Goal: Transaction & Acquisition: Purchase product/service

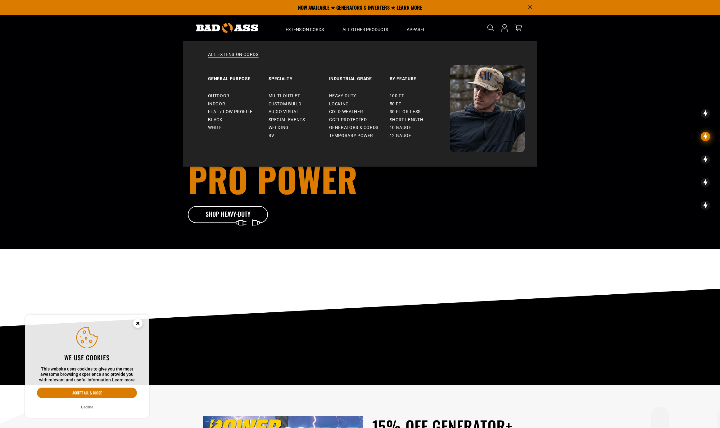
drag, startPoint x: 299, startPoint y: 94, endPoint x: 75, endPoint y: 361, distance: 348.4
click at [299, 94] on span "Multi-Outlet" at bounding box center [285, 96] width 32 height 6
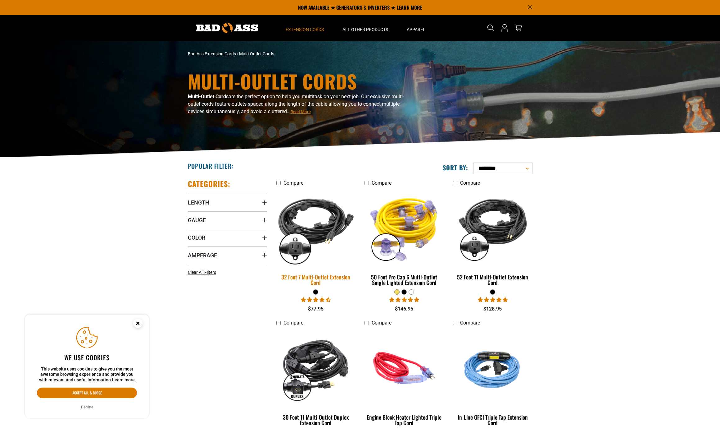
click at [326, 279] on div "32 Foot 7 Multi-Outlet Extension Cord" at bounding box center [315, 279] width 79 height 11
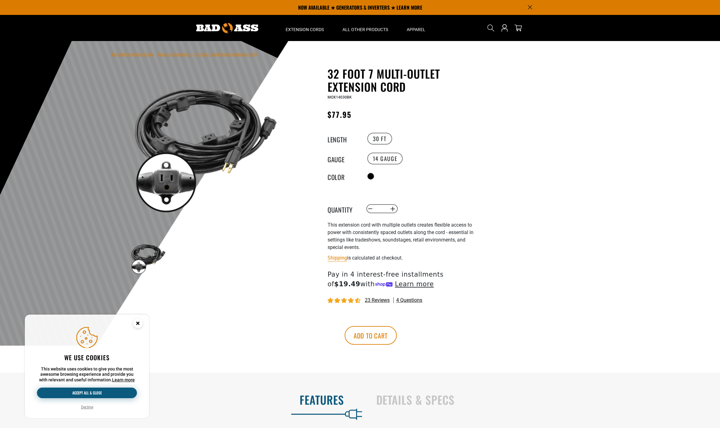
click at [105, 392] on button "Accept all & close" at bounding box center [87, 392] width 100 height 11
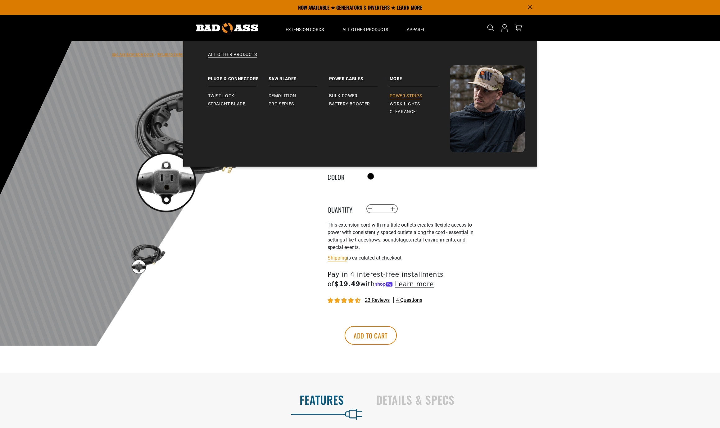
click at [412, 95] on span "Power Strips" at bounding box center [406, 96] width 33 height 6
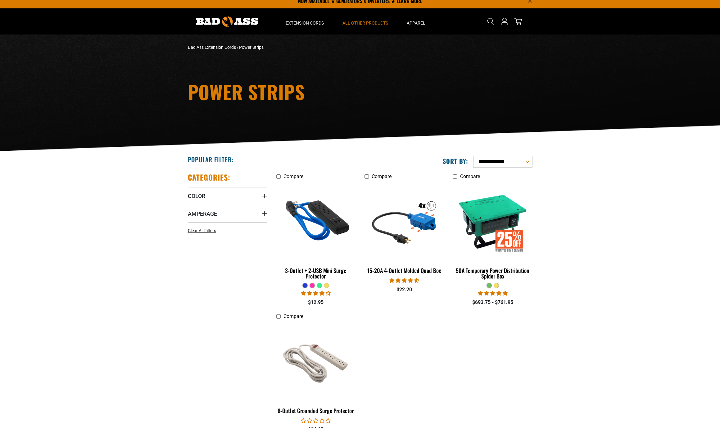
scroll to position [8, 0]
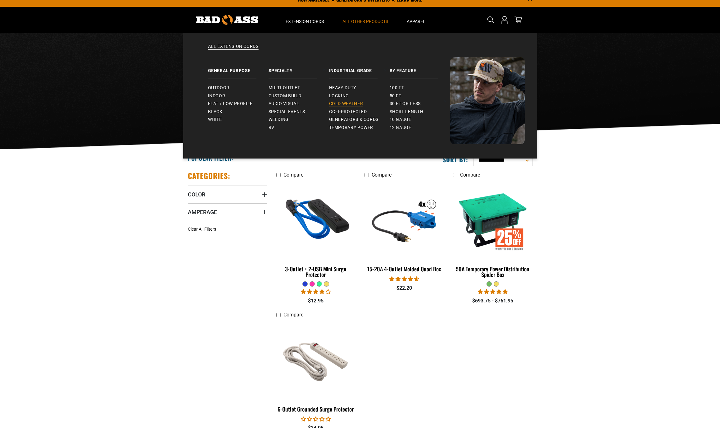
click at [360, 102] on span "Cold Weather" at bounding box center [346, 104] width 34 height 6
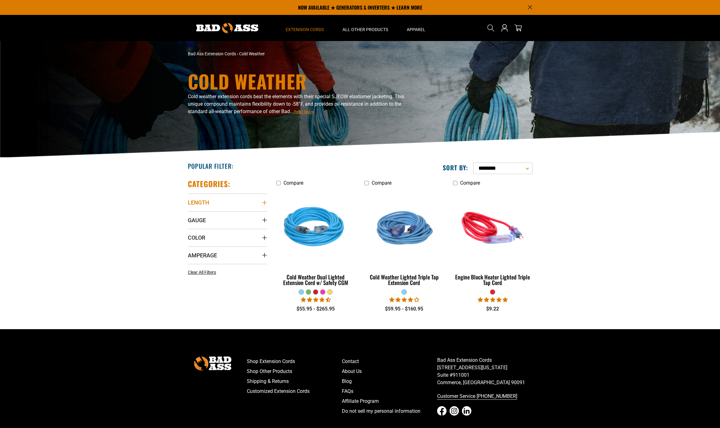
click at [201, 202] on span "Length" at bounding box center [198, 202] width 21 height 7
click at [231, 215] on icon at bounding box center [229, 215] width 5 height 8
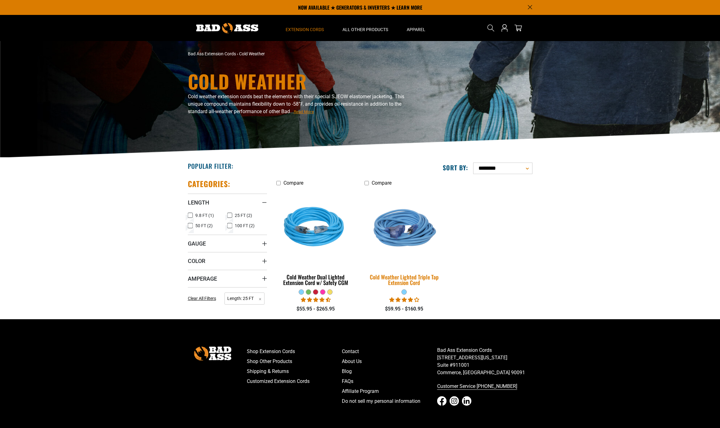
click at [404, 279] on div "Cold Weather Lighted Triple Tap Extension Cord" at bounding box center [404, 279] width 79 height 11
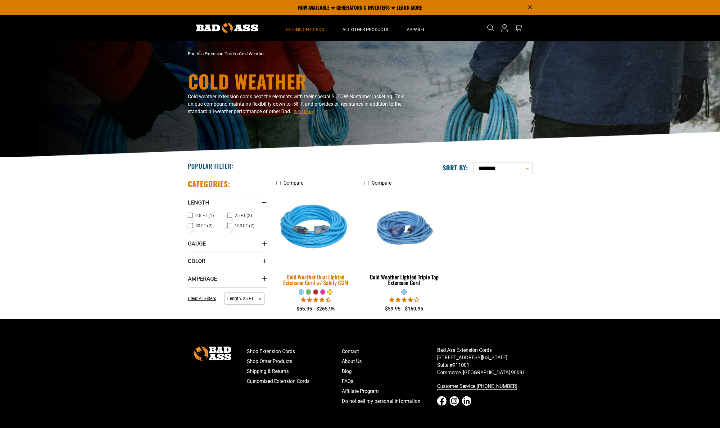
click at [323, 277] on div "Cold Weather Dual Lighted Extension Cord w/ Safety CGM" at bounding box center [315, 279] width 79 height 11
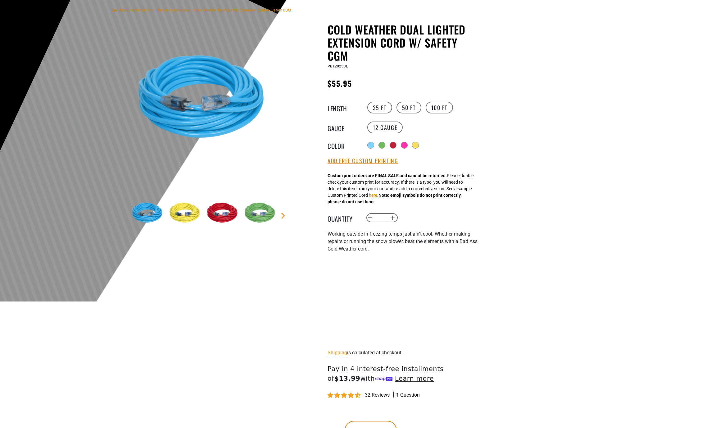
scroll to position [44, 0]
click at [285, 216] on link "Next" at bounding box center [283, 215] width 6 height 6
click at [183, 218] on img at bounding box center [187, 213] width 36 height 36
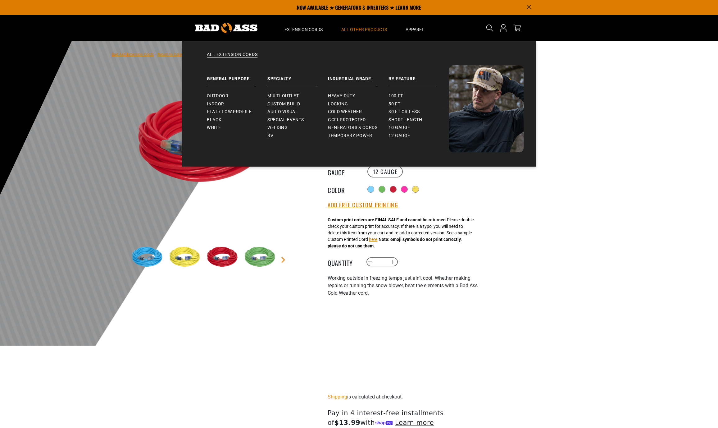
scroll to position [0, 0]
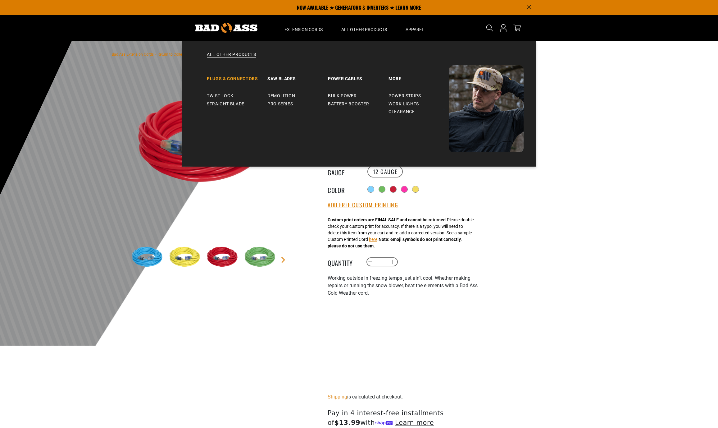
click at [238, 78] on link "Plugs & Connectors" at bounding box center [237, 76] width 61 height 22
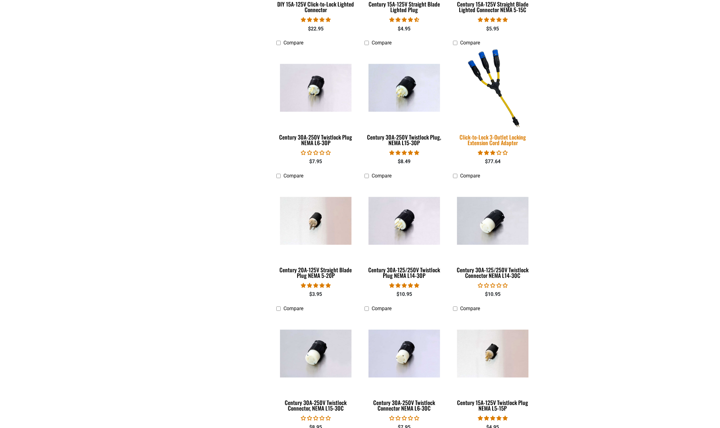
scroll to position [273, 0]
click at [503, 136] on div "Click-to-Lock 3-Outlet Locking Extension Cord Adapter" at bounding box center [492, 139] width 79 height 11
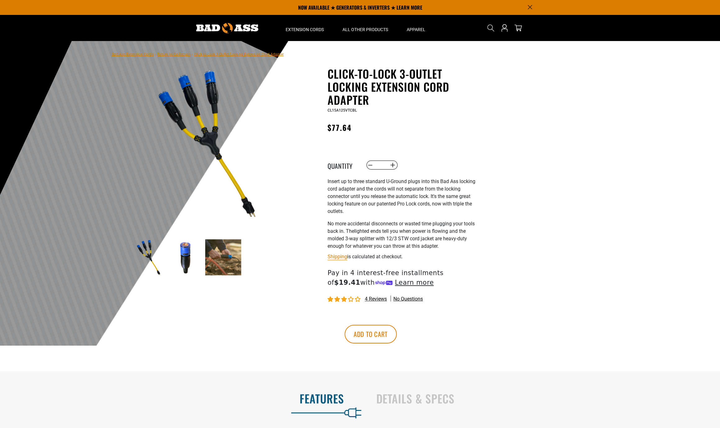
click at [186, 253] on img at bounding box center [186, 257] width 36 height 36
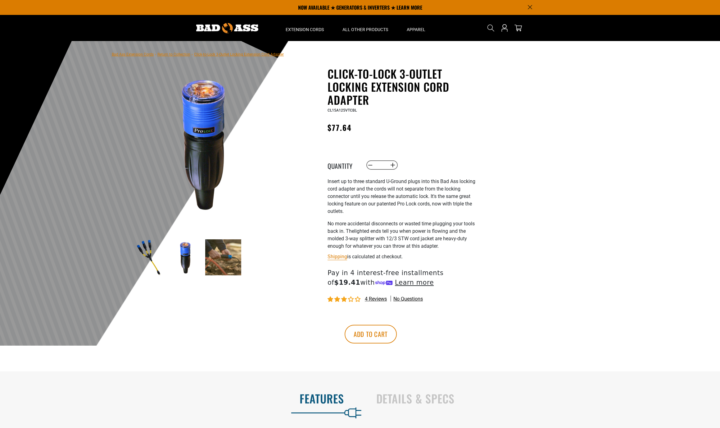
click at [216, 256] on img at bounding box center [223, 257] width 36 height 36
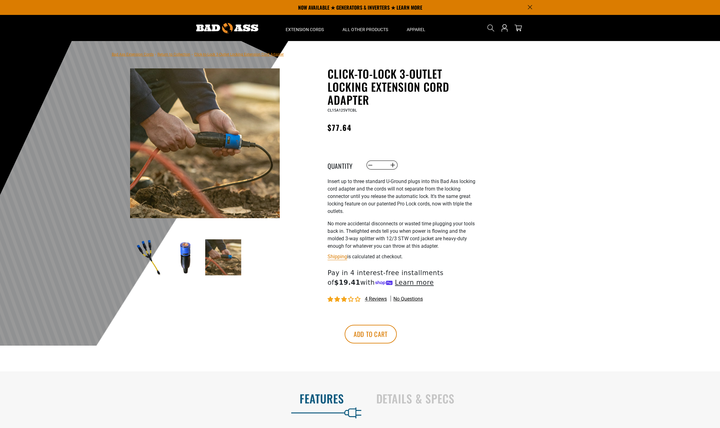
click at [146, 256] on img at bounding box center [148, 257] width 36 height 36
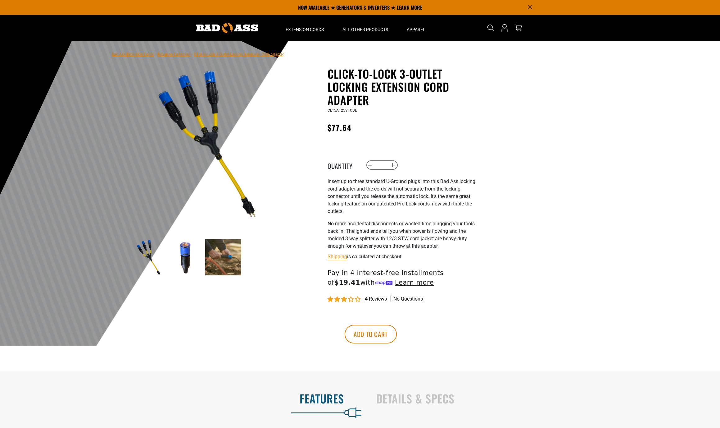
click at [205, 92] on img at bounding box center [205, 143] width 150 height 150
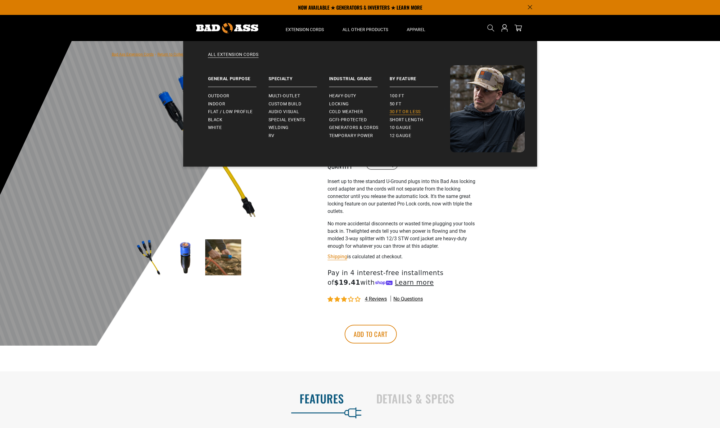
click at [418, 111] on span "30 ft or less" at bounding box center [405, 112] width 31 height 6
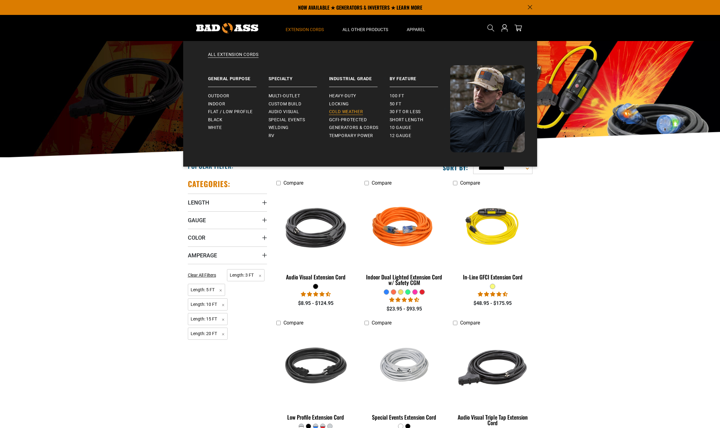
click at [360, 111] on span "Cold Weather" at bounding box center [346, 112] width 34 height 6
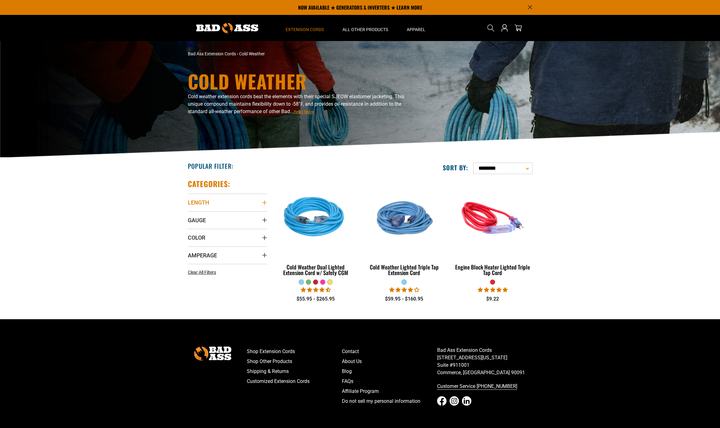
scroll to position [1, 0]
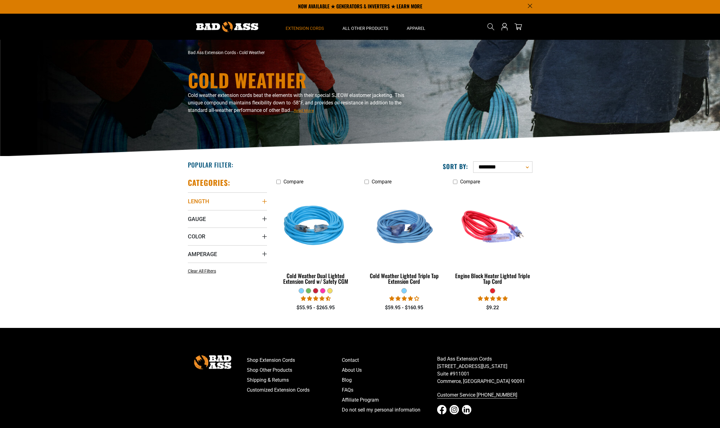
click at [203, 201] on span "Length" at bounding box center [198, 201] width 21 height 7
click at [230, 214] on icon at bounding box center [229, 214] width 5 height 8
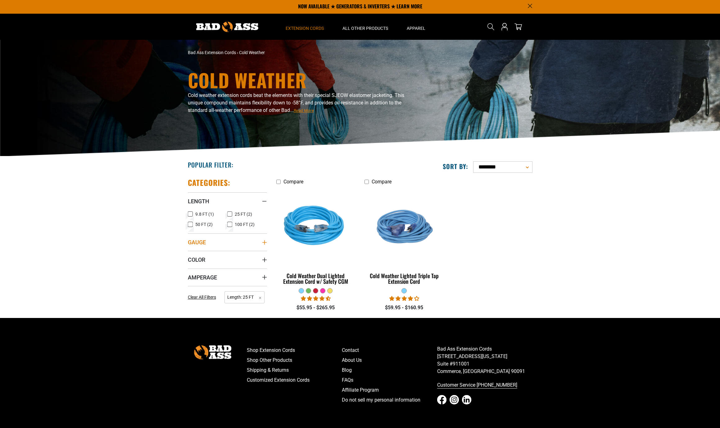
click at [198, 242] on span "Gauge" at bounding box center [197, 242] width 18 height 7
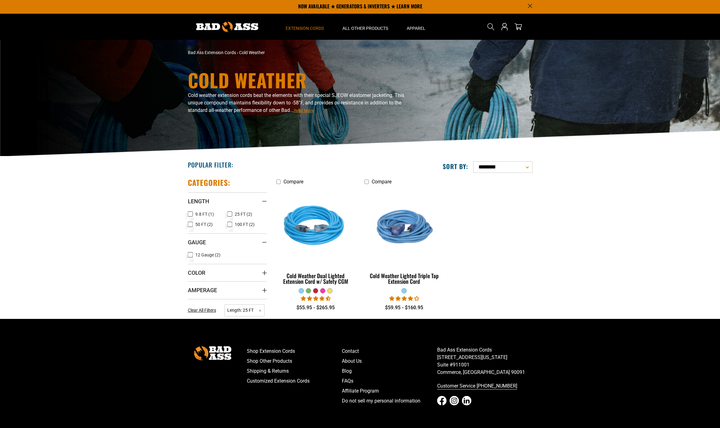
click at [190, 254] on icon at bounding box center [190, 255] width 5 height 8
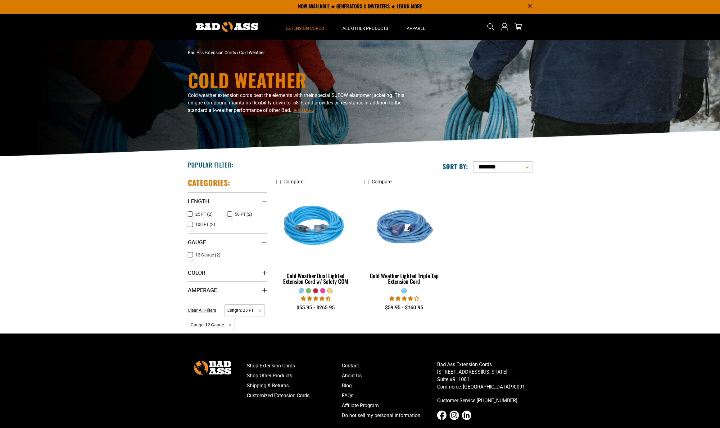
click at [199, 271] on span "Color" at bounding box center [196, 272] width 17 height 7
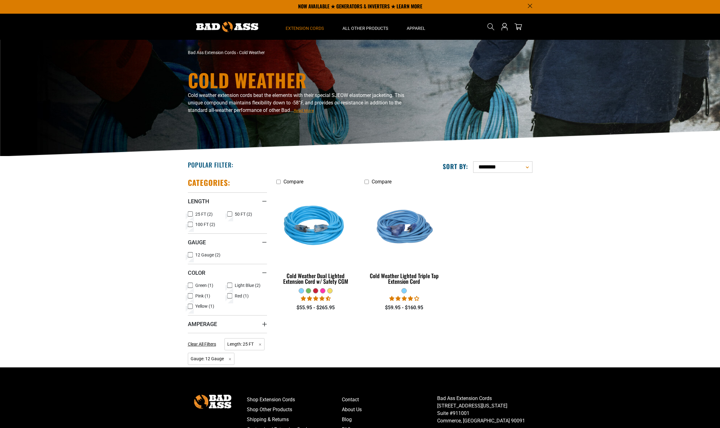
click at [189, 284] on icon at bounding box center [190, 285] width 5 height 8
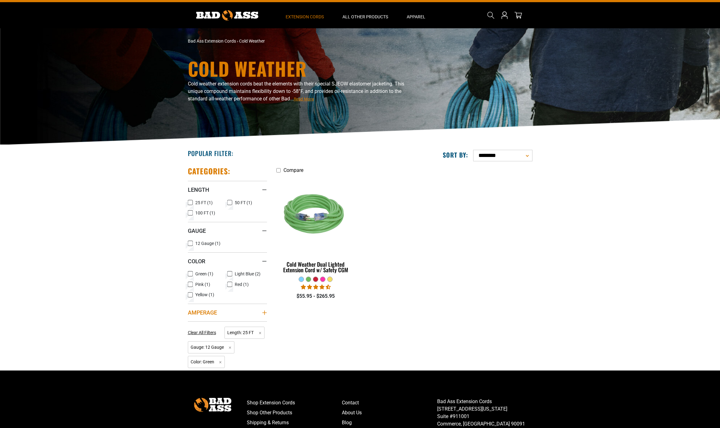
click at [210, 313] on span "Amperage" at bounding box center [202, 312] width 29 height 7
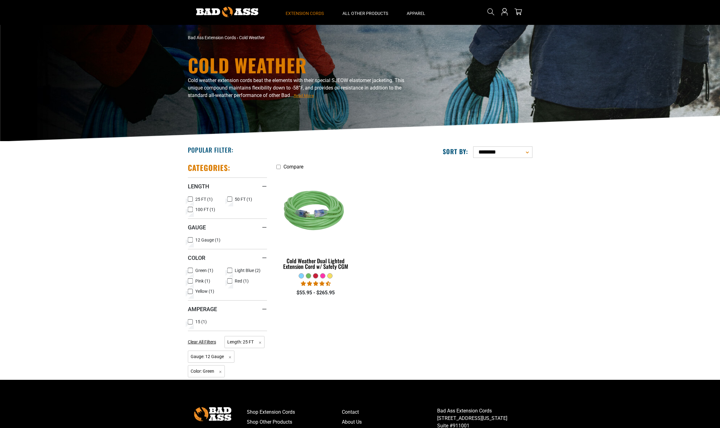
scroll to position [17, 0]
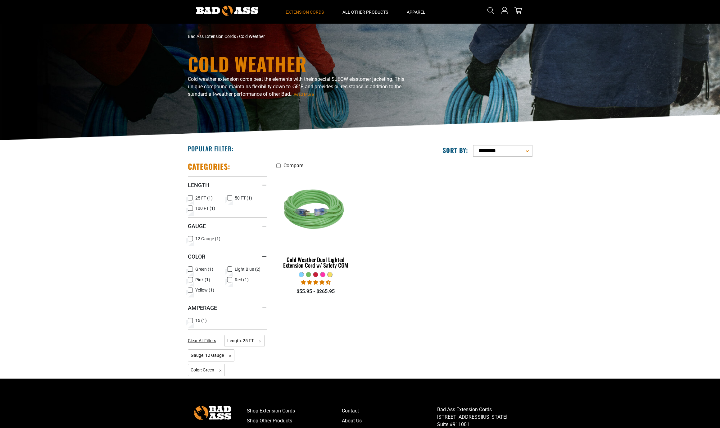
click at [190, 321] on icon at bounding box center [190, 320] width 5 height 8
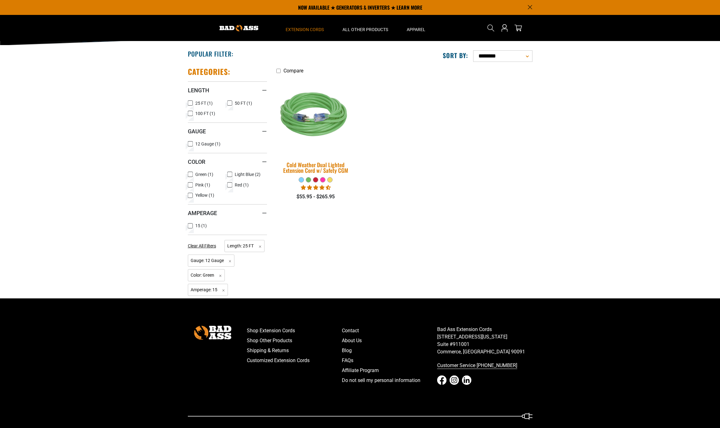
scroll to position [109, 0]
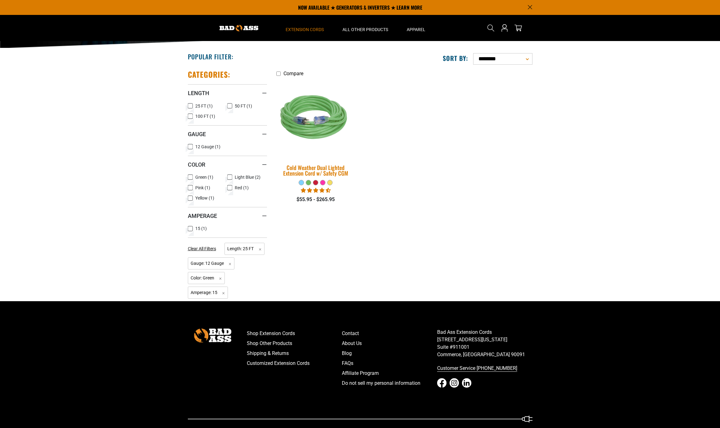
click at [322, 168] on div "Cold Weather Dual Lighted Extension Cord w/ Safety CGM" at bounding box center [315, 170] width 79 height 11
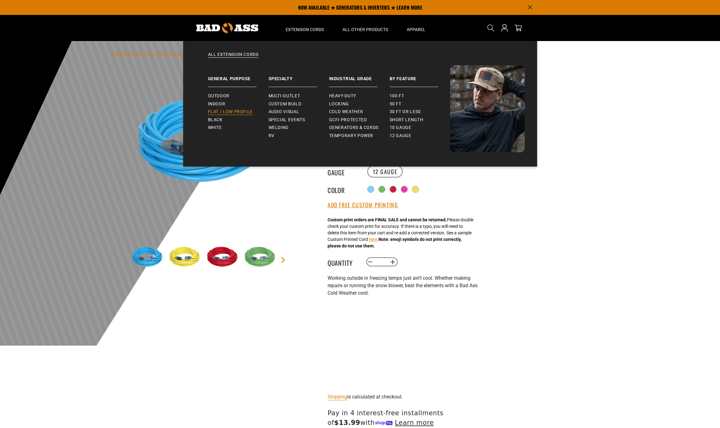
click at [231, 110] on span "Flat / Low Profile" at bounding box center [230, 112] width 45 height 6
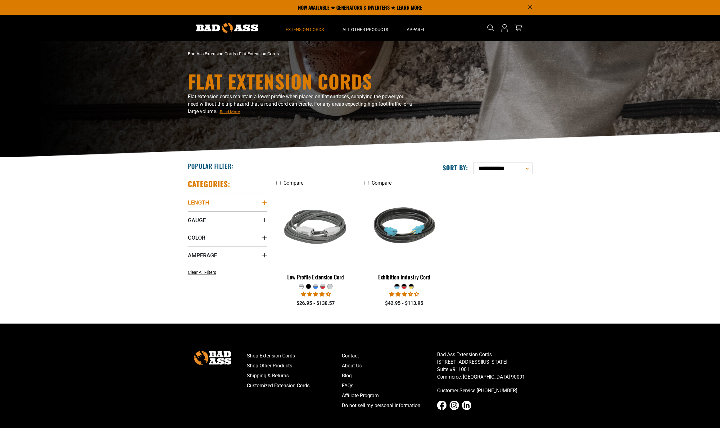
click at [207, 201] on span "Length" at bounding box center [198, 202] width 21 height 7
click at [230, 215] on icon at bounding box center [229, 215] width 5 height 8
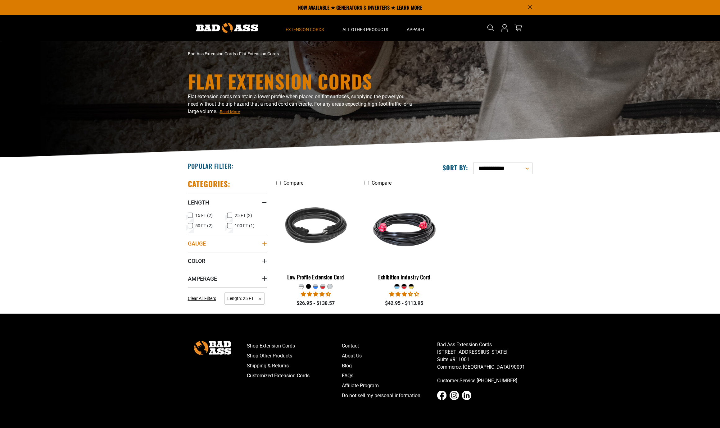
click at [202, 243] on span "Gauge" at bounding box center [197, 243] width 18 height 7
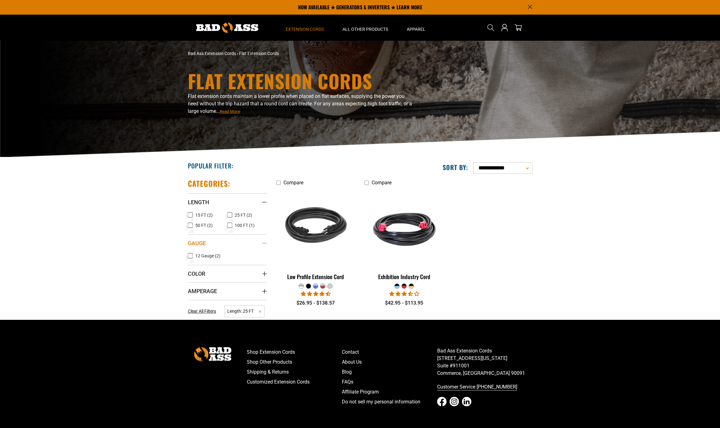
scroll to position [1, 0]
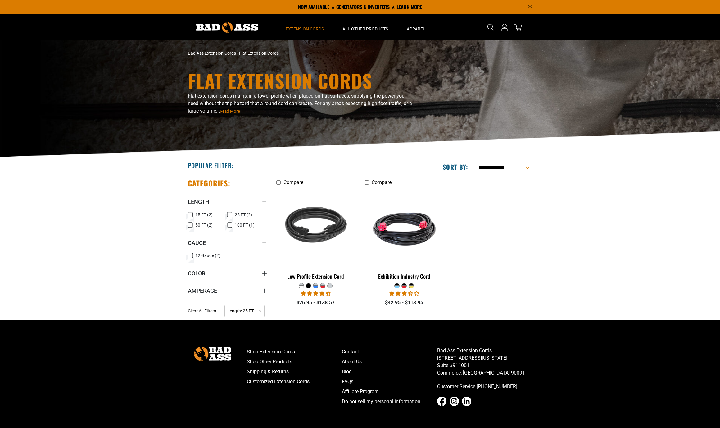
click at [190, 254] on icon at bounding box center [190, 255] width 5 height 8
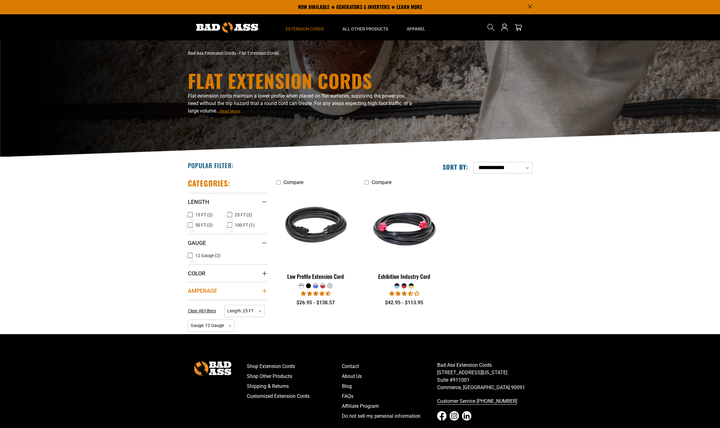
click at [213, 289] on span "Amperage" at bounding box center [202, 290] width 29 height 7
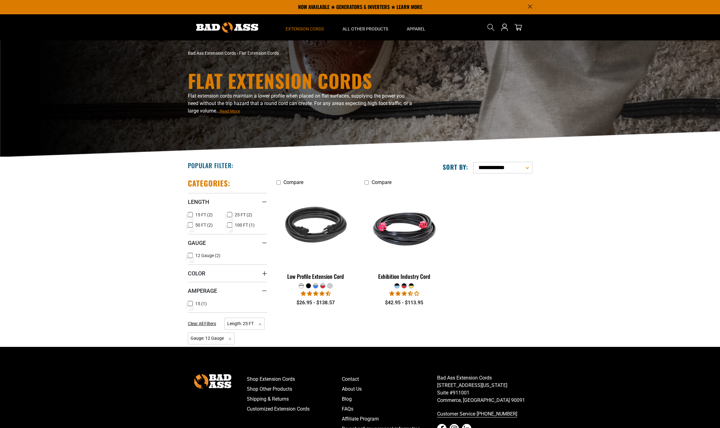
click at [190, 302] on icon at bounding box center [190, 303] width 5 height 8
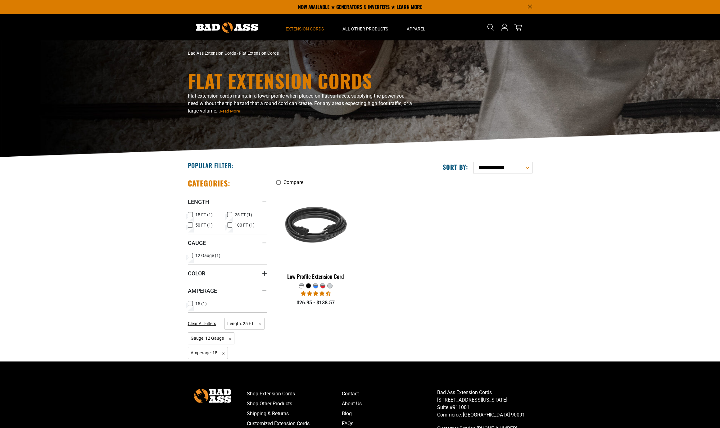
scroll to position [1, 0]
click at [314, 235] on img at bounding box center [315, 227] width 87 height 80
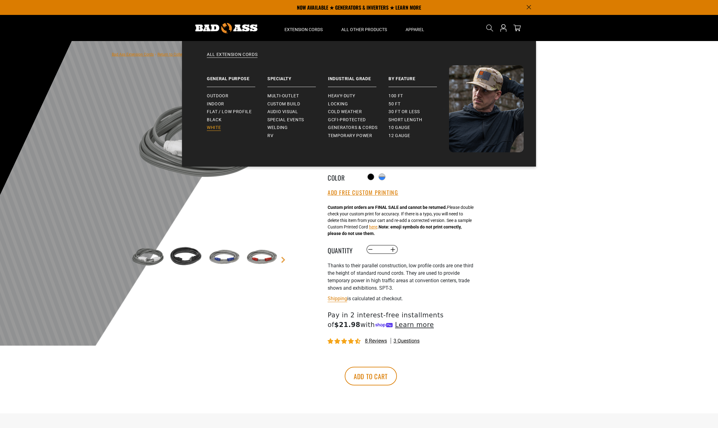
click at [216, 127] on span "White" at bounding box center [214, 128] width 14 height 6
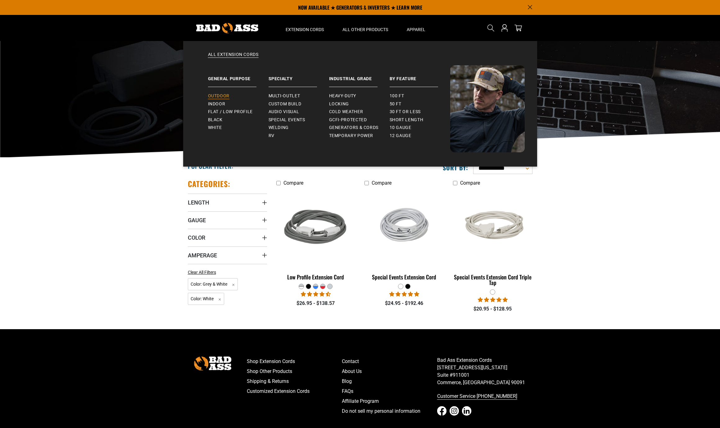
click at [222, 95] on span "Outdoor" at bounding box center [218, 96] width 21 height 6
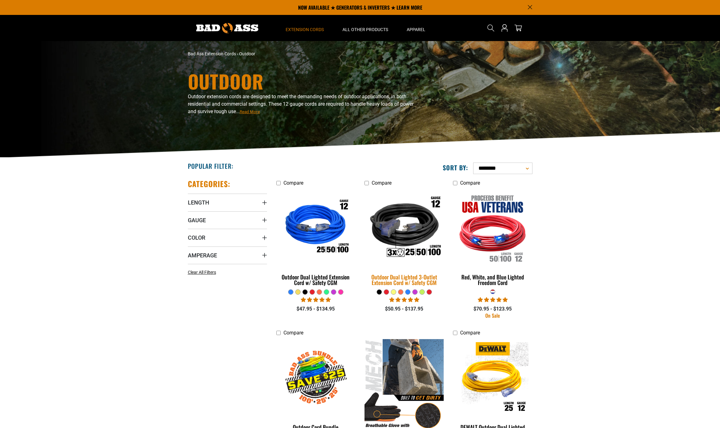
click at [402, 284] on div "Outdoor Dual Lighted 3-Outlet Extension Cord w/ Safety CGM" at bounding box center [404, 279] width 79 height 11
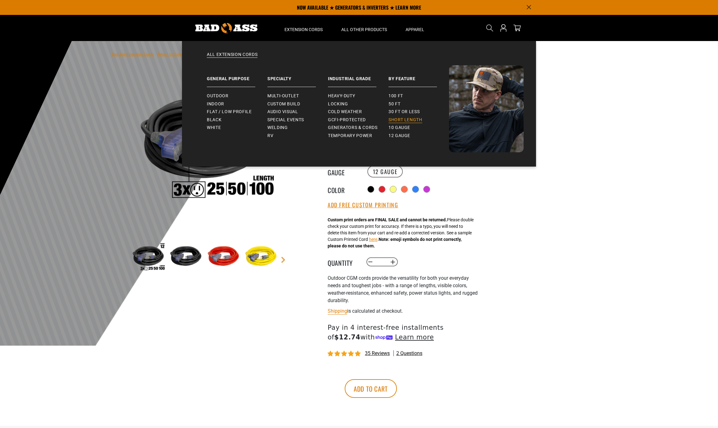
click at [417, 120] on span "Short Length" at bounding box center [406, 120] width 34 height 6
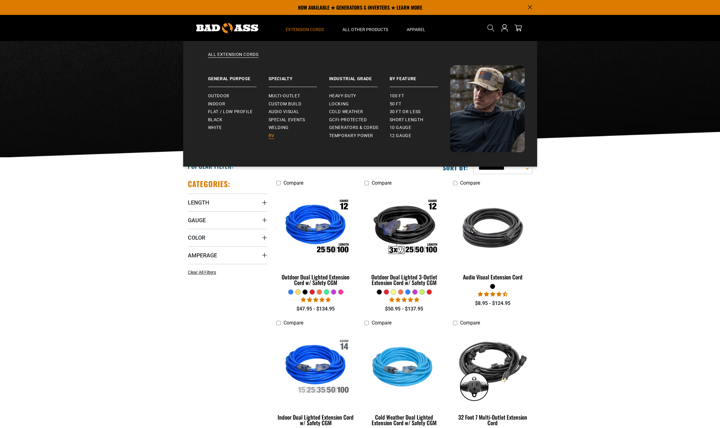
click at [270, 134] on span "RV" at bounding box center [272, 136] width 6 height 6
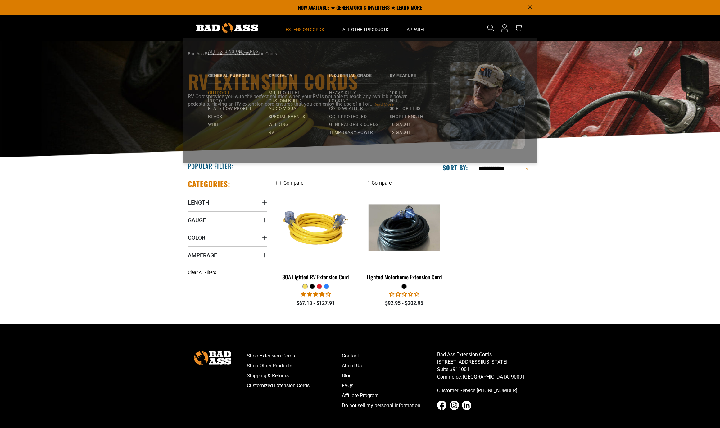
click at [226, 95] on span "Outdoor" at bounding box center [218, 96] width 21 height 6
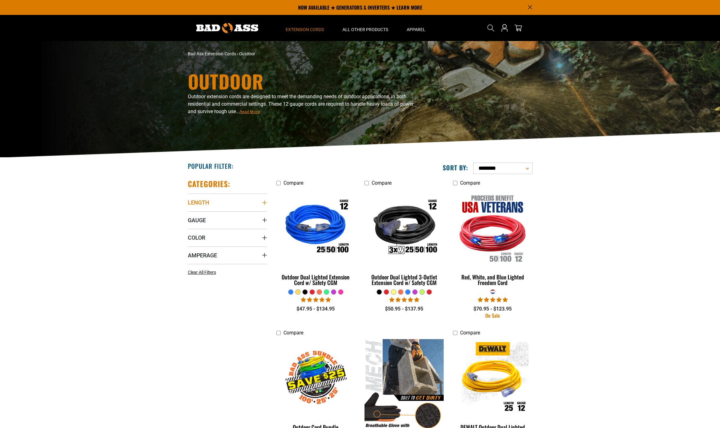
click at [205, 203] on span "Length" at bounding box center [198, 202] width 21 height 7
click at [191, 215] on icon at bounding box center [190, 215] width 5 height 8
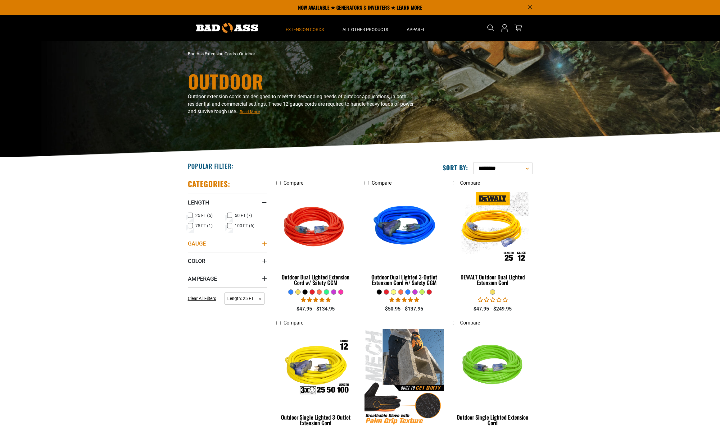
click at [202, 244] on span "Gauge" at bounding box center [197, 243] width 18 height 7
click at [191, 256] on icon at bounding box center [190, 256] width 5 height 8
click at [202, 274] on span "Color" at bounding box center [196, 273] width 17 height 7
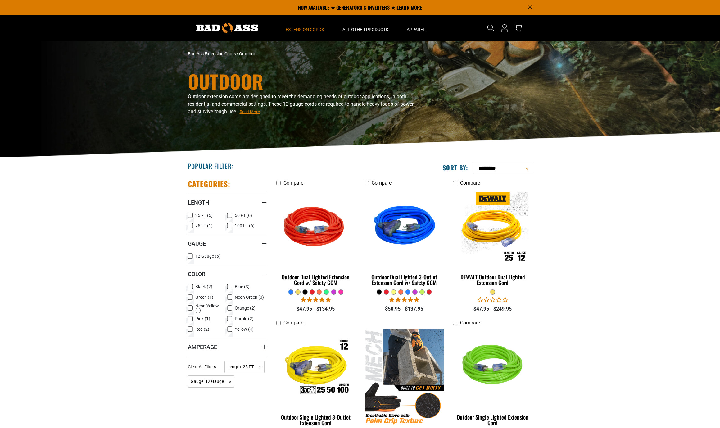
click at [190, 286] on icon at bounding box center [190, 286] width 5 height 8
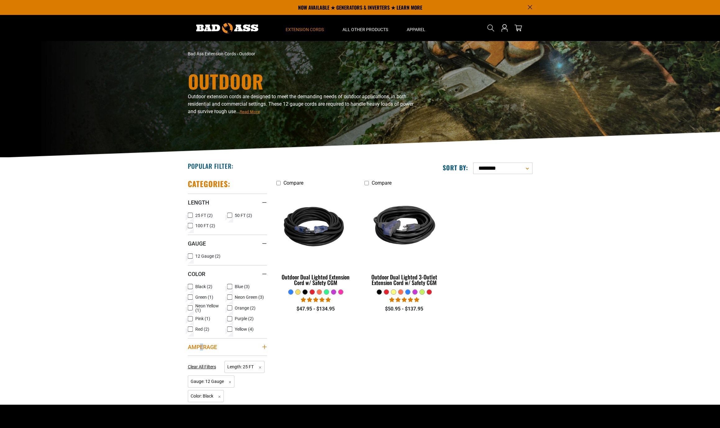
click at [202, 348] on span "Amperage" at bounding box center [202, 346] width 29 height 7
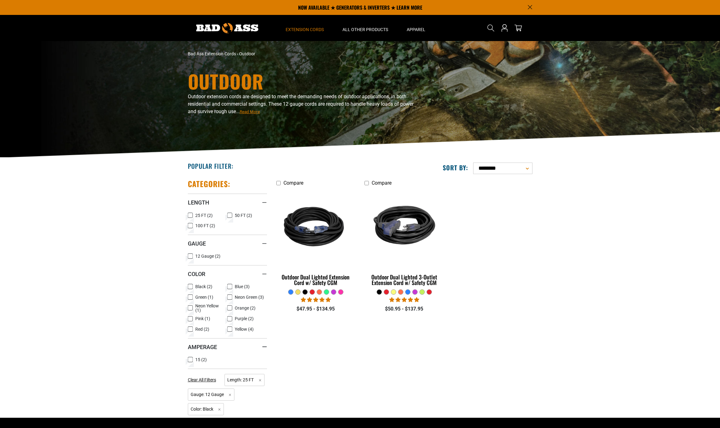
click at [190, 361] on icon at bounding box center [190, 359] width 5 height 8
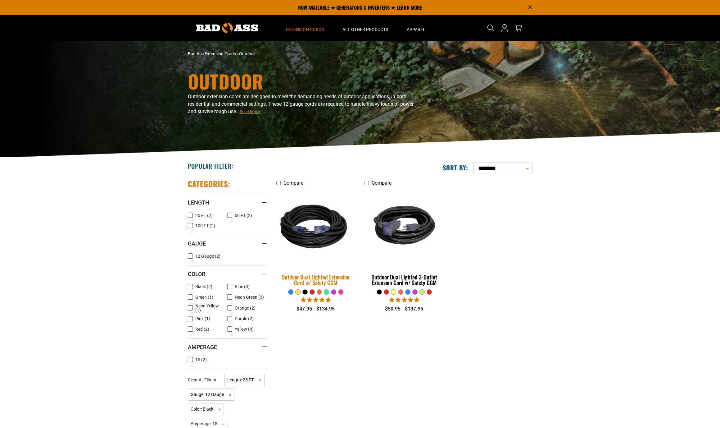
click at [320, 278] on div "Outdoor Dual Lighted Extension Cord w/ Safety CGM" at bounding box center [315, 279] width 79 height 11
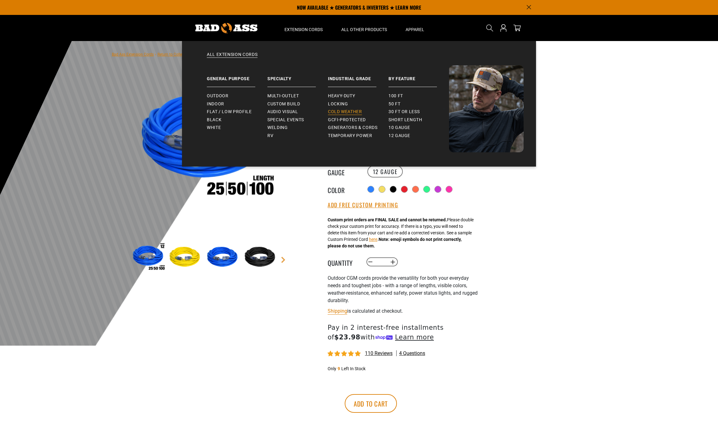
click at [358, 111] on span "Cold Weather" at bounding box center [345, 112] width 34 height 6
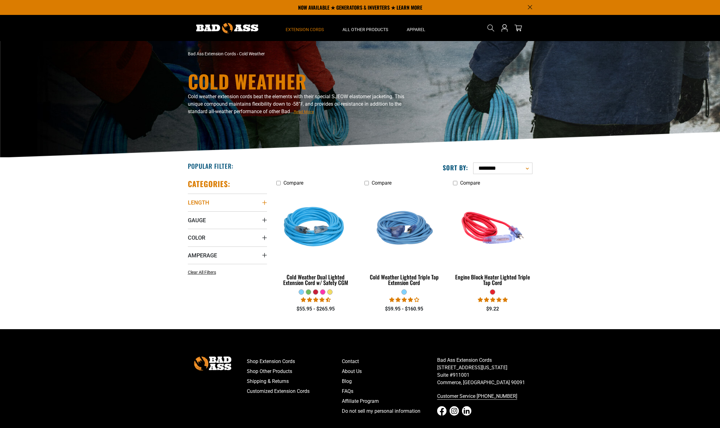
click at [204, 203] on span "Length" at bounding box center [198, 202] width 21 height 7
click at [229, 215] on icon at bounding box center [229, 215] width 5 height 8
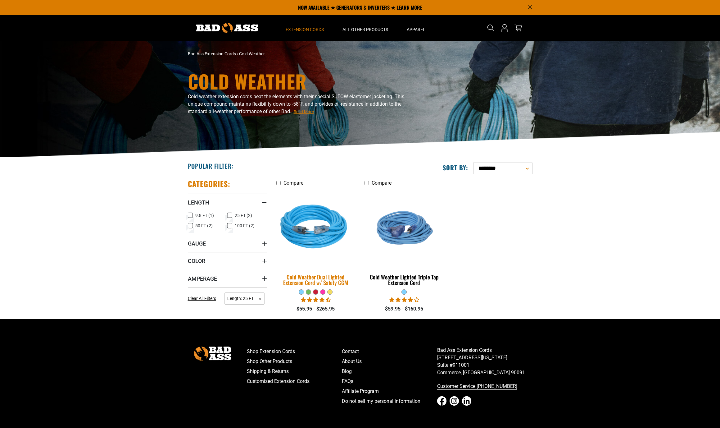
click at [320, 280] on div "Cold Weather Dual Lighted Extension Cord w/ Safety CGM" at bounding box center [315, 279] width 79 height 11
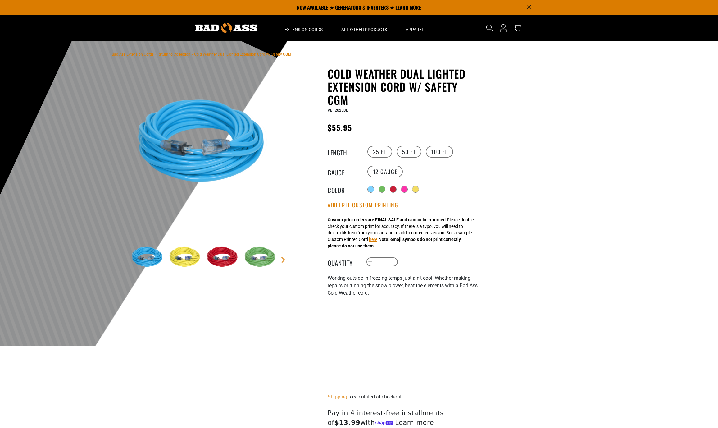
scroll to position [0, 0]
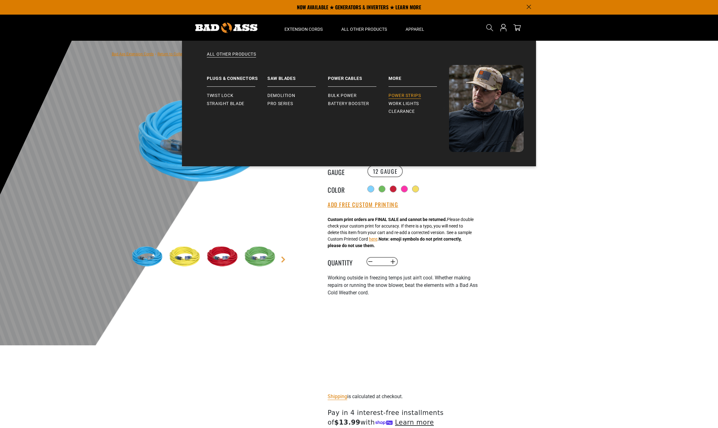
click at [419, 95] on span "Power Strips" at bounding box center [405, 96] width 33 height 6
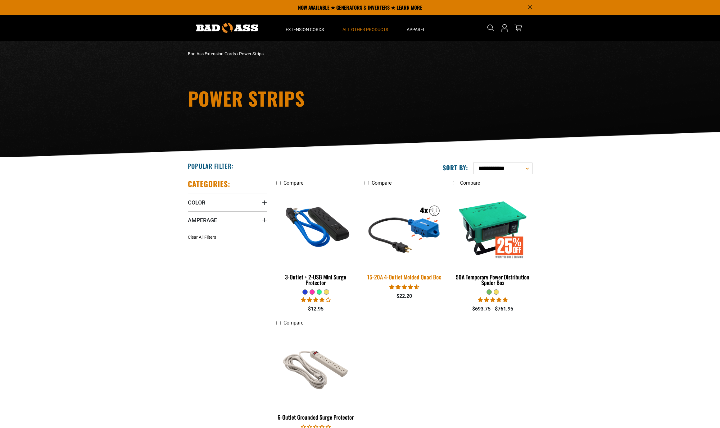
click at [405, 277] on div "15-20A 4-Outlet Molded Quad Box" at bounding box center [404, 277] width 79 height 6
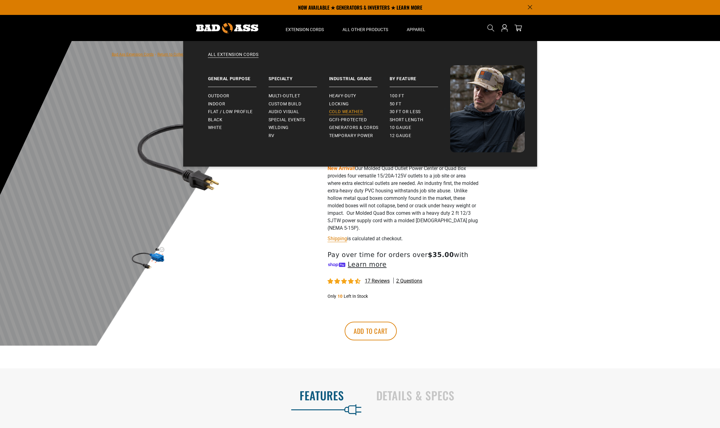
click at [353, 111] on span "Cold Weather" at bounding box center [346, 112] width 34 height 6
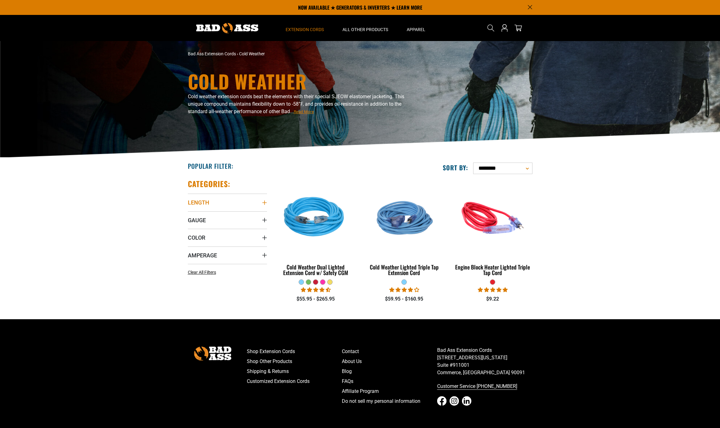
click at [201, 202] on span "Length" at bounding box center [198, 202] width 21 height 7
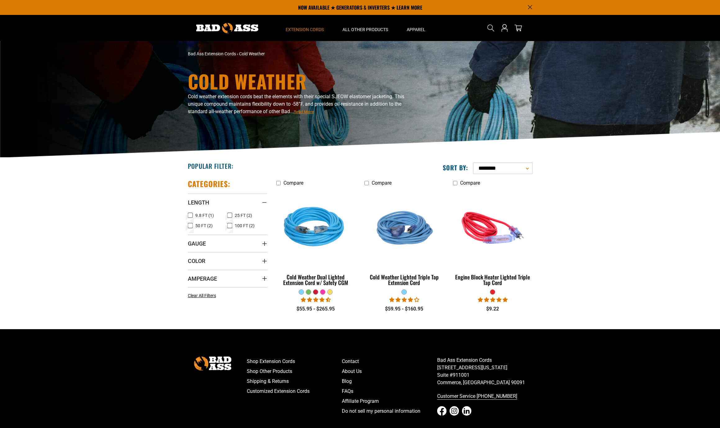
click at [229, 215] on icon at bounding box center [229, 215] width 5 height 8
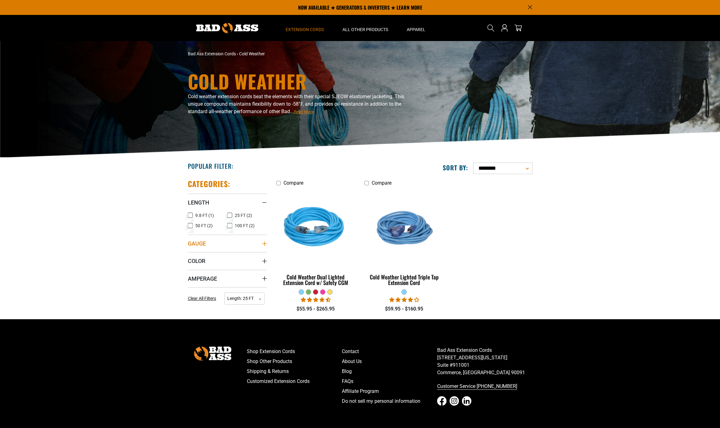
click at [200, 244] on span "Gauge" at bounding box center [197, 243] width 18 height 7
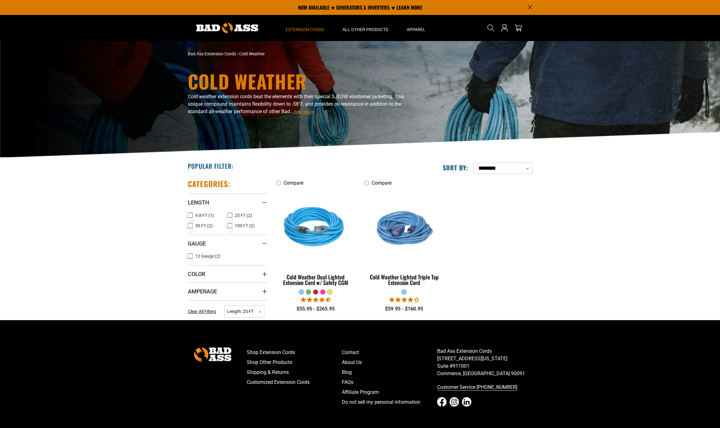
drag, startPoint x: 189, startPoint y: 255, endPoint x: 194, endPoint y: 257, distance: 4.2
click at [190, 255] on icon at bounding box center [190, 256] width 5 height 8
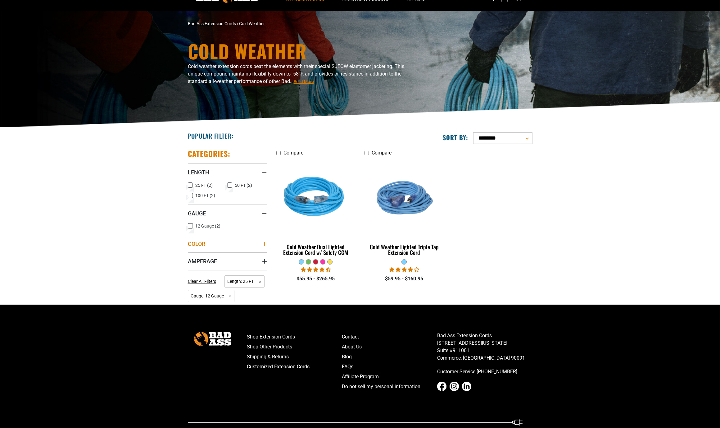
click at [202, 242] on span "Color" at bounding box center [196, 243] width 17 height 7
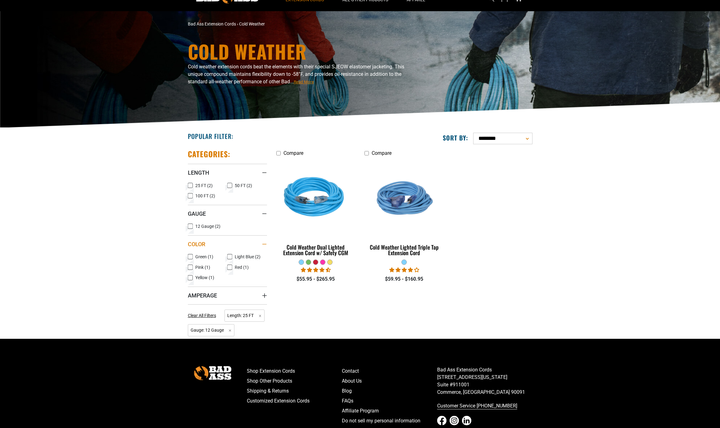
scroll to position [30, 0]
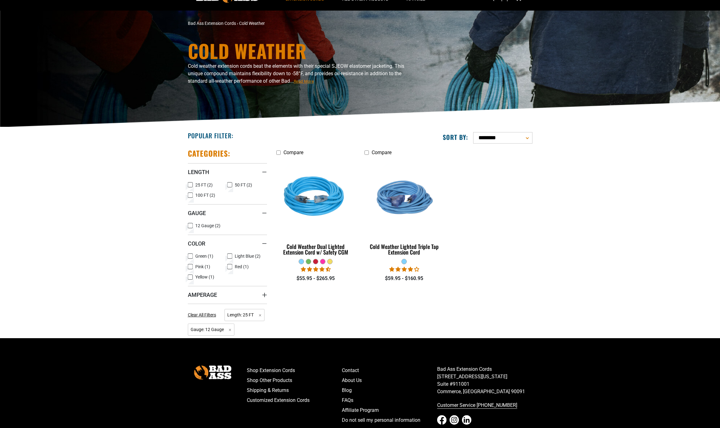
click at [190, 255] on icon at bounding box center [190, 256] width 5 height 8
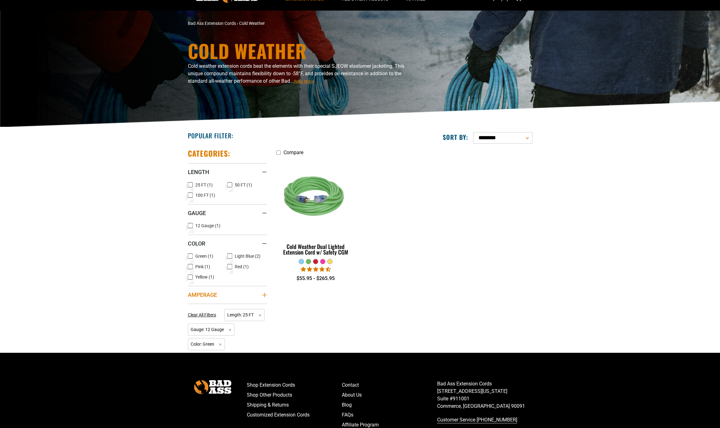
click at [212, 293] on span "Amperage" at bounding box center [202, 294] width 29 height 7
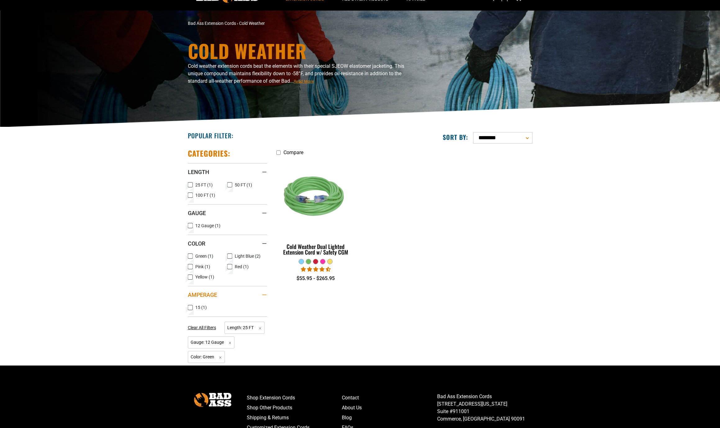
scroll to position [32, 0]
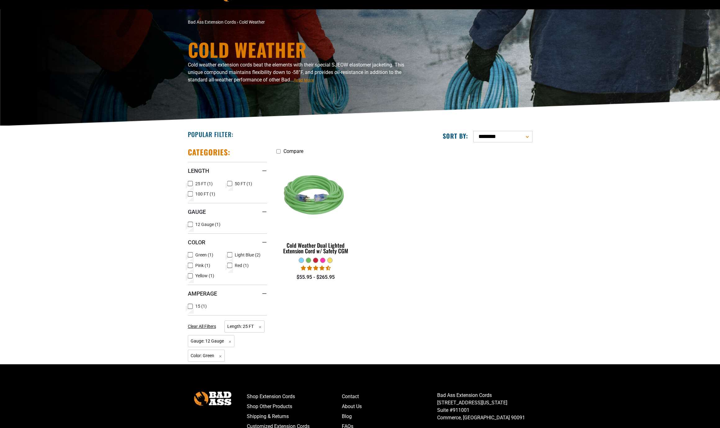
click at [191, 306] on icon at bounding box center [190, 306] width 5 height 8
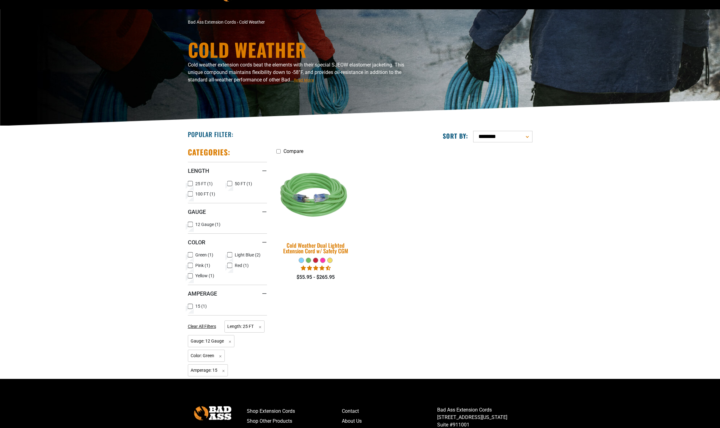
click at [319, 247] on div "Cold Weather Dual Lighted Extension Cord w/ Safety CGM" at bounding box center [315, 247] width 79 height 11
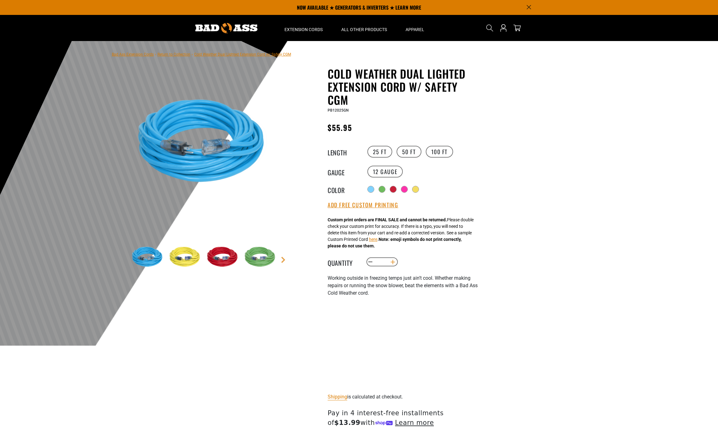
click at [393, 262] on button "Increase quantity for Cold Weather Dual Lighted Extension Cord w/ Safety CGM" at bounding box center [393, 262] width 10 height 11
type input "*"
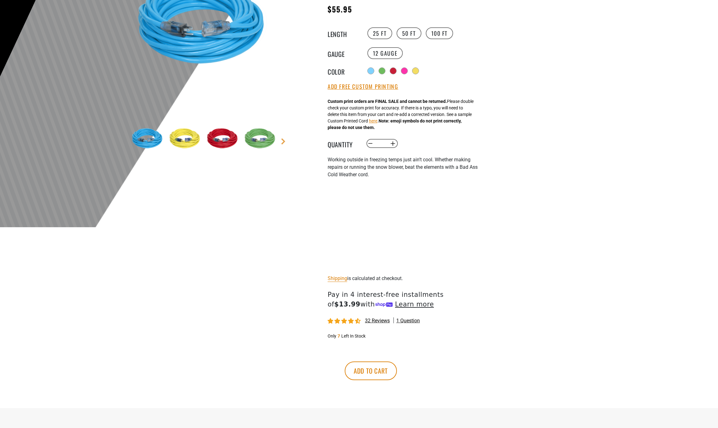
scroll to position [170, 0]
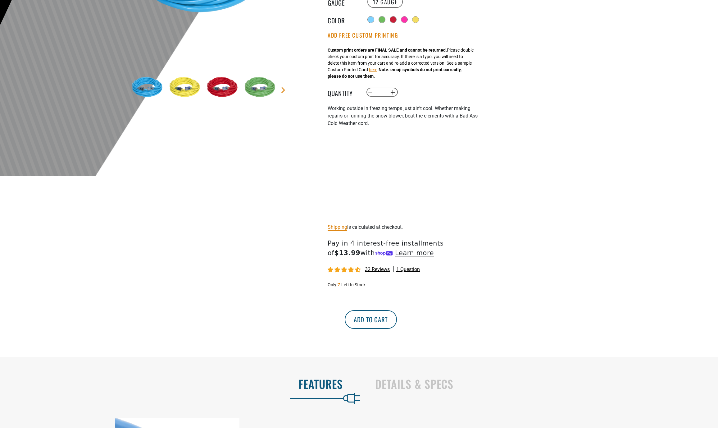
click at [397, 322] on button "Add to cart" at bounding box center [371, 319] width 52 height 19
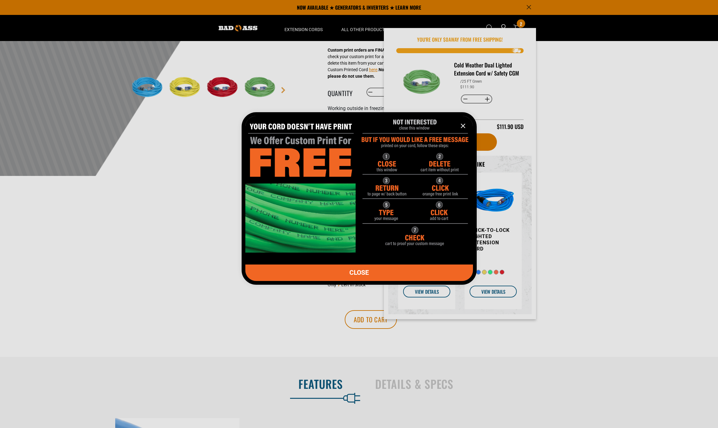
click at [356, 271] on span "CLOSE" at bounding box center [359, 272] width 20 height 7
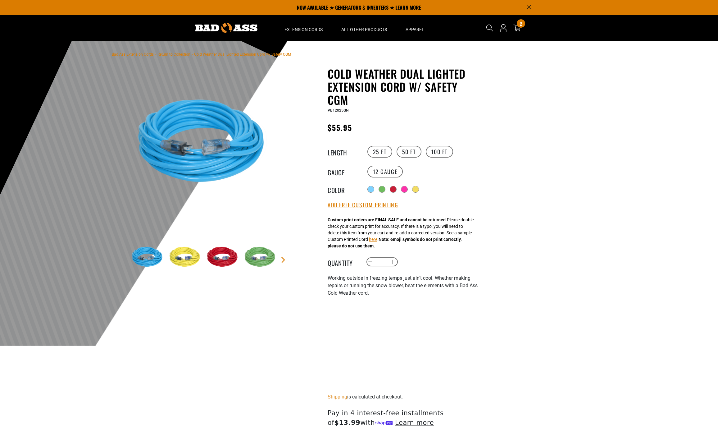
scroll to position [0, 0]
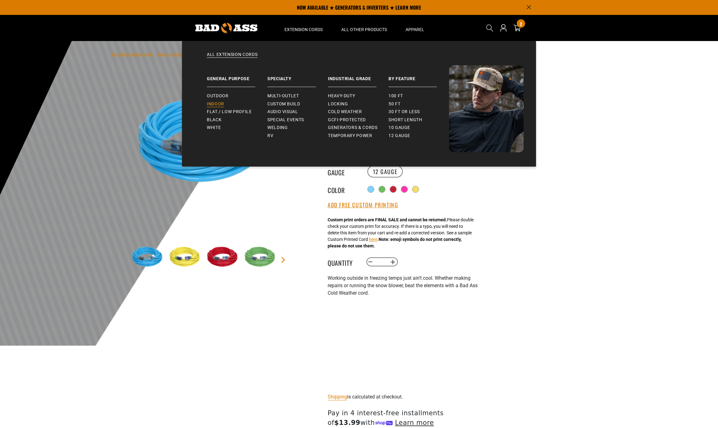
click at [217, 103] on span "Indoor" at bounding box center [215, 104] width 17 height 6
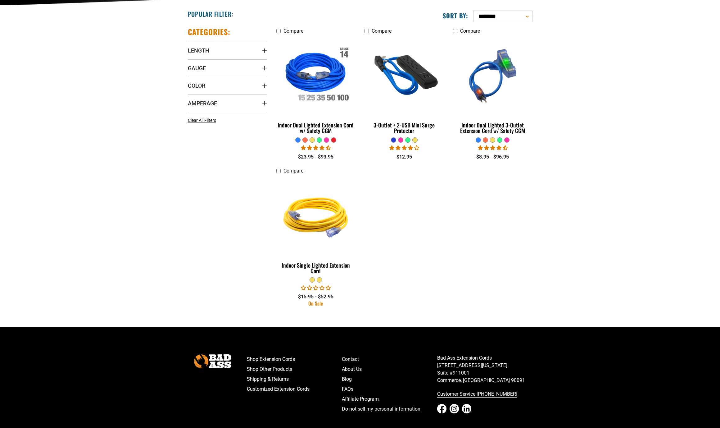
scroll to position [175, 0]
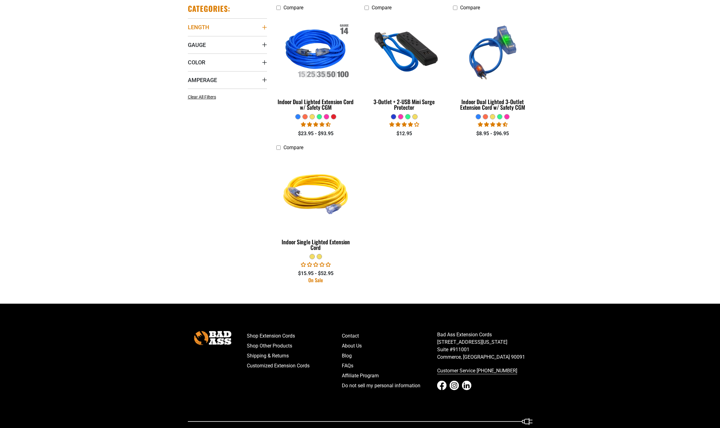
click at [206, 26] on span "Length" at bounding box center [198, 27] width 21 height 7
click at [230, 39] on icon at bounding box center [229, 40] width 5 height 8
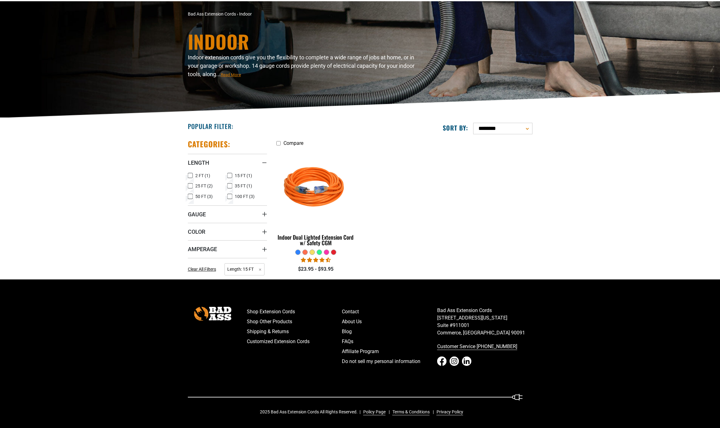
scroll to position [40, 0]
click at [198, 215] on span "Gauge" at bounding box center [197, 214] width 18 height 7
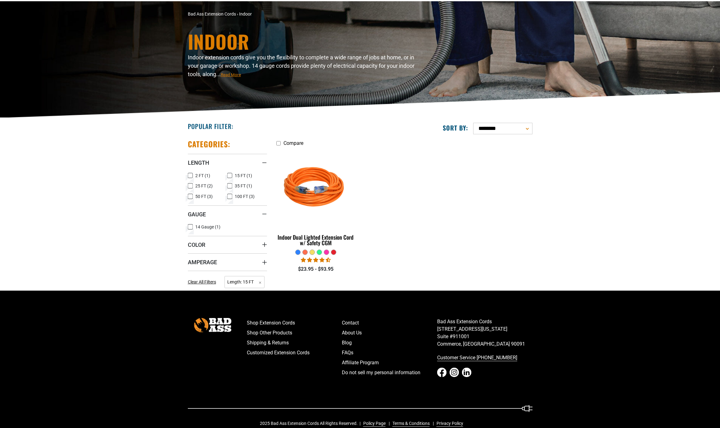
click at [189, 227] on icon at bounding box center [190, 227] width 5 height 8
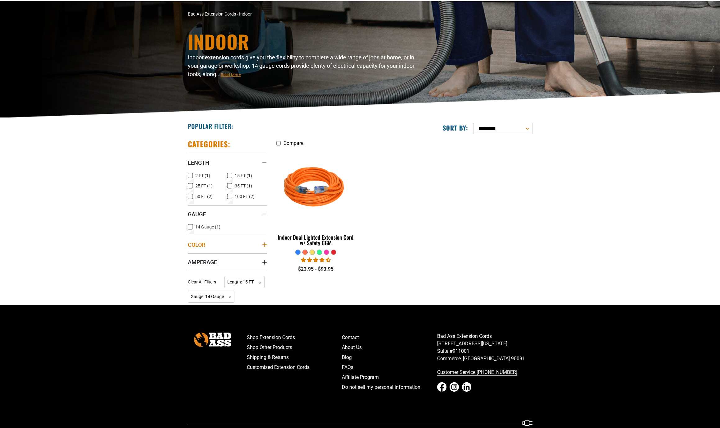
click at [201, 244] on span "Color" at bounding box center [196, 244] width 17 height 7
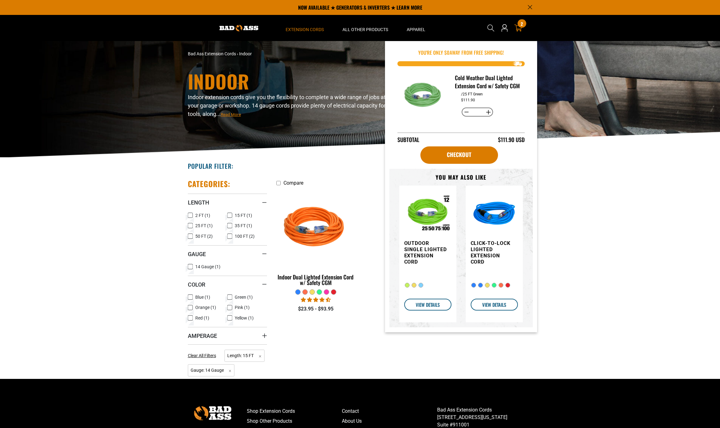
click at [518, 26] on div "2 2 items" at bounding box center [522, 23] width 8 height 8
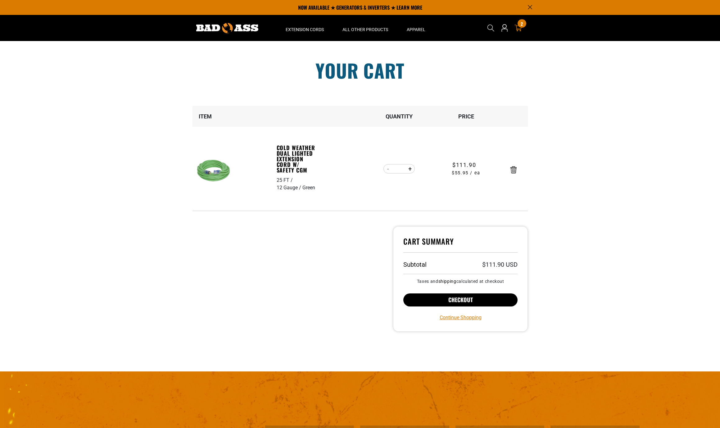
click at [471, 298] on button "Checkout" at bounding box center [460, 299] width 115 height 13
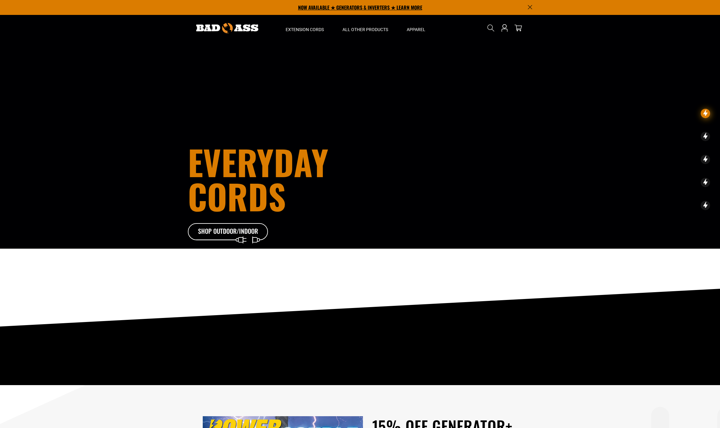
click at [352, 8] on p "NOW AVAILABLE ★ GENERATORS & INVERTERS ★ LEARN MORE" at bounding box center [360, 7] width 345 height 15
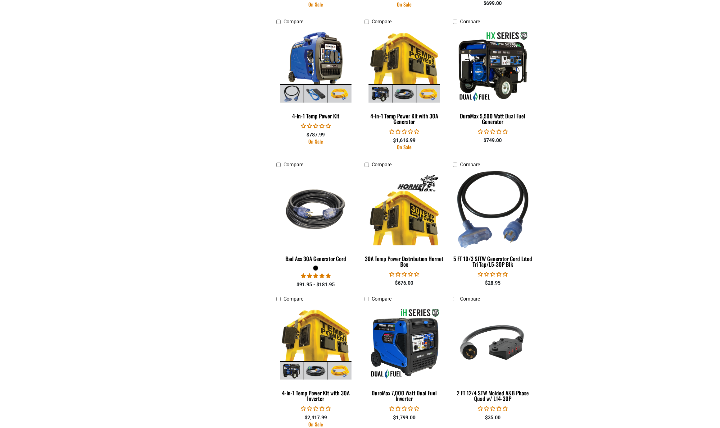
scroll to position [485, 0]
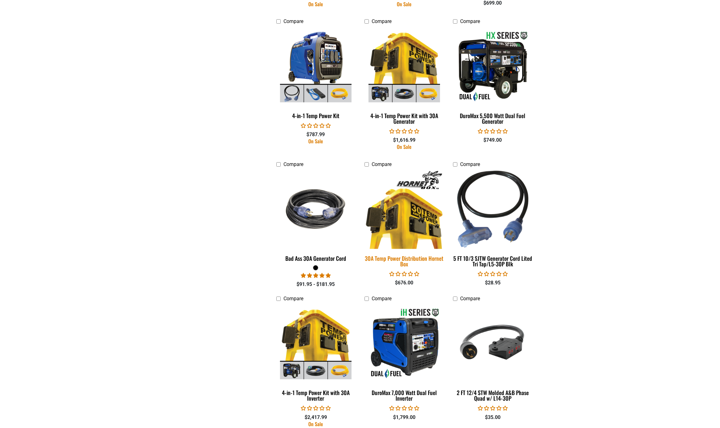
click at [408, 257] on div "30A Temp Power Distribution Hornet Box" at bounding box center [404, 260] width 79 height 11
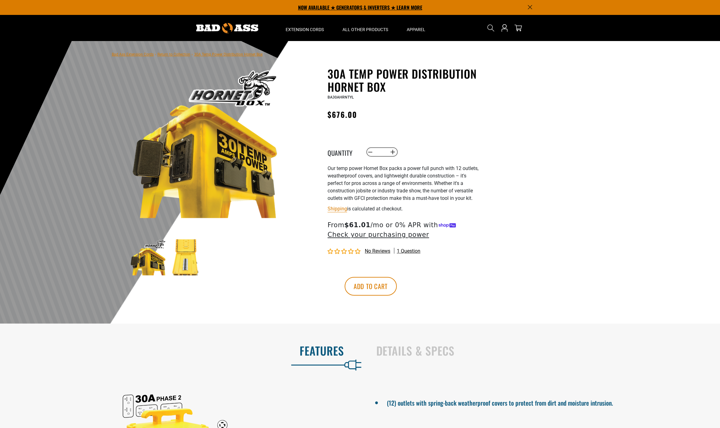
click at [382, 5] on p "NOW AVAILABLE ★ GENERATORS & INVERTERS ★ LEARN MORE" at bounding box center [360, 7] width 345 height 15
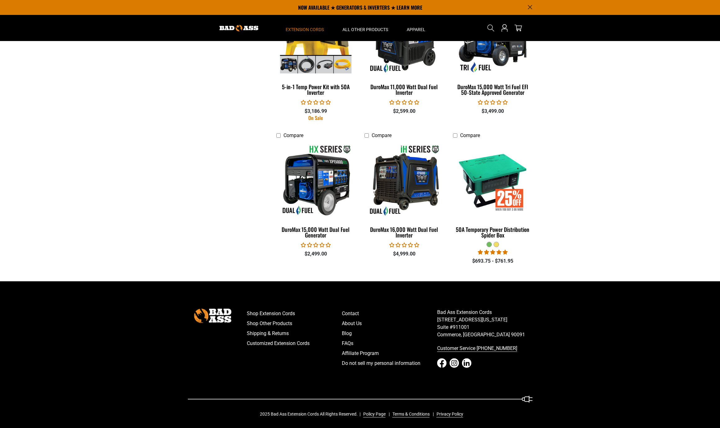
scroll to position [1216, 0]
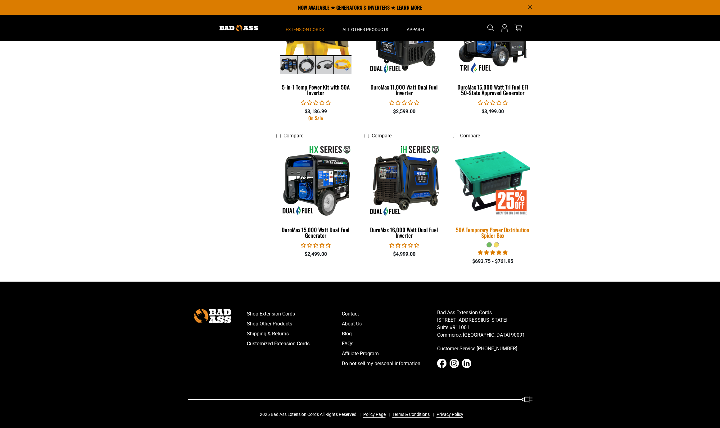
click at [490, 230] on div "50A Temporary Power Distribution Spider Box" at bounding box center [492, 232] width 79 height 11
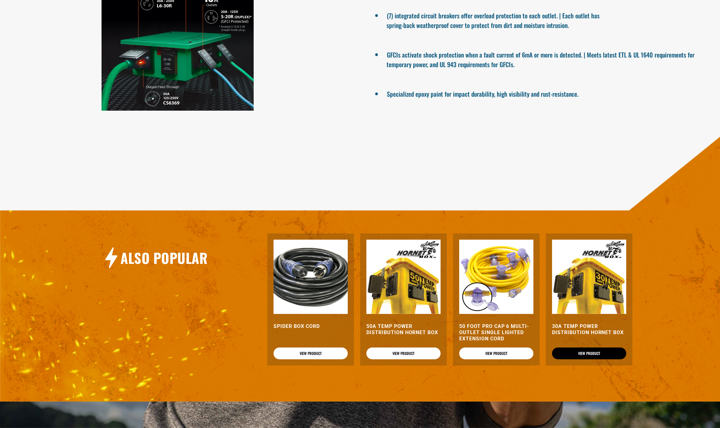
scroll to position [481, 0]
click at [592, 359] on link "View Product" at bounding box center [589, 353] width 74 height 12
click at [489, 334] on h3 "50 Foot Pro Cap 6 Multi-Outlet Single Lighted Extension Cord" at bounding box center [496, 332] width 74 height 19
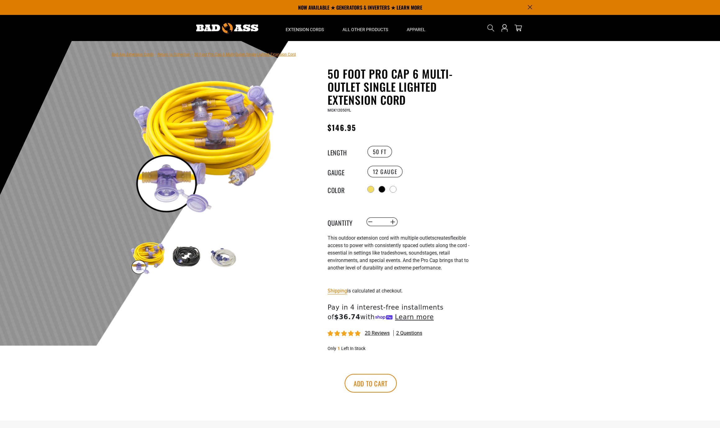
click at [211, 153] on img at bounding box center [205, 143] width 150 height 150
click at [187, 252] on img at bounding box center [186, 257] width 36 height 36
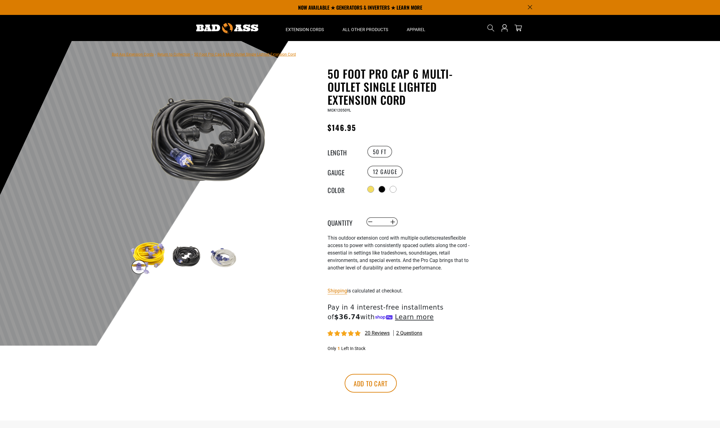
click at [222, 260] on img at bounding box center [223, 257] width 36 height 36
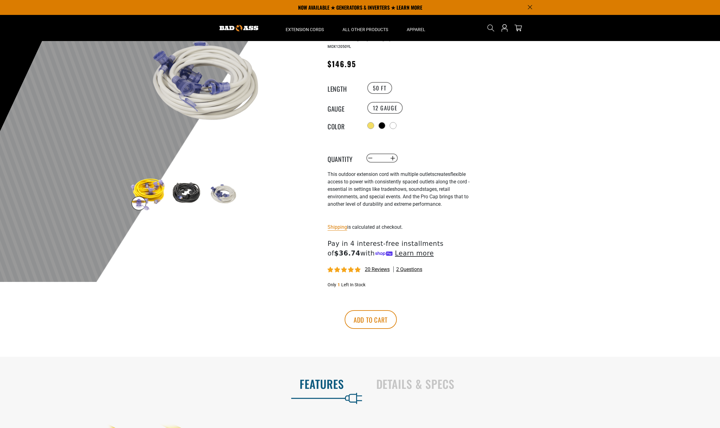
scroll to position [63, 0]
